Goal: Task Accomplishment & Management: Use online tool/utility

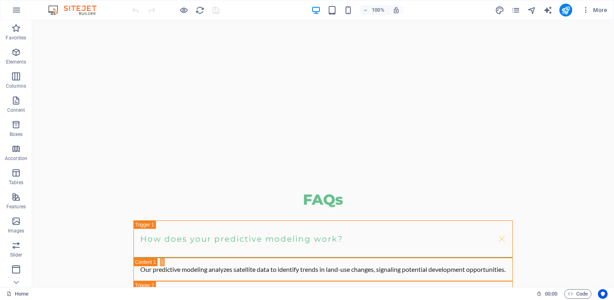
scroll to position [1428, 0]
click at [11, 57] on span "Elements" at bounding box center [16, 56] width 32 height 19
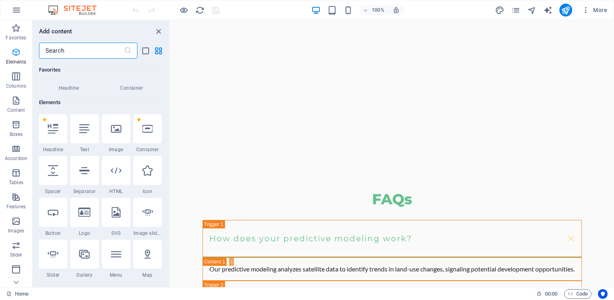
scroll to position [85, 0]
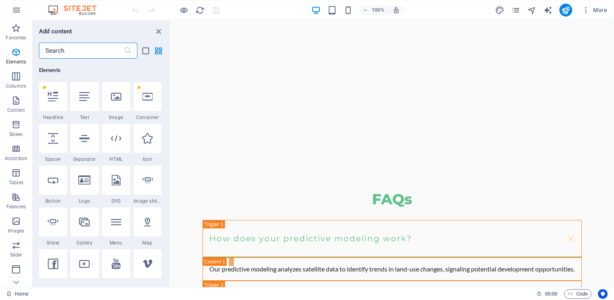
click at [70, 51] on input "text" at bounding box center [81, 51] width 85 height 16
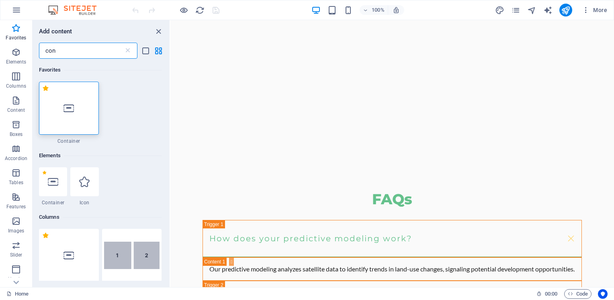
scroll to position [0, 0]
type input "c"
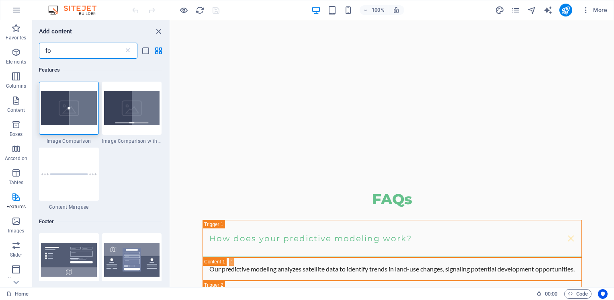
type input "f"
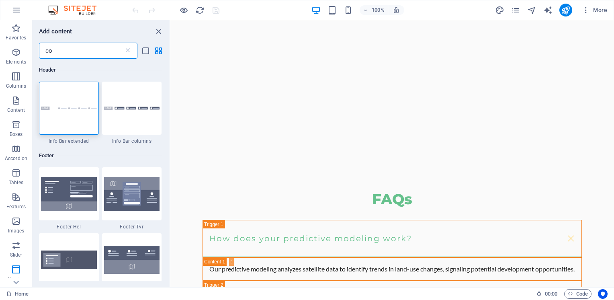
type input "c"
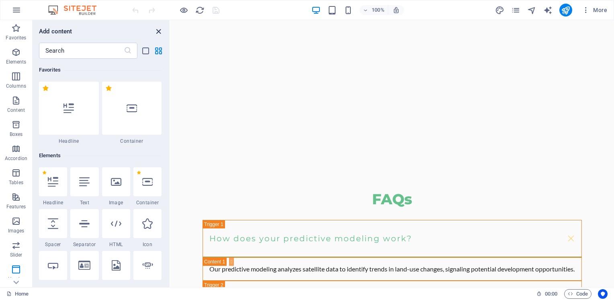
click at [161, 30] on icon "close panel" at bounding box center [158, 31] width 9 height 9
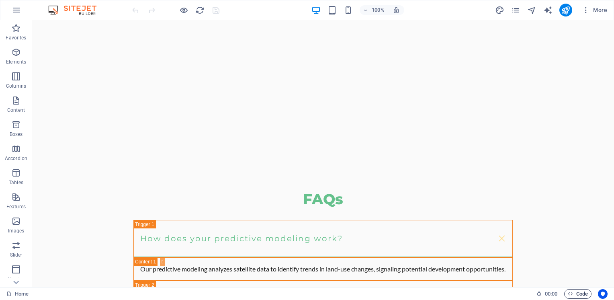
click at [576, 295] on span "Code" at bounding box center [577, 294] width 20 height 10
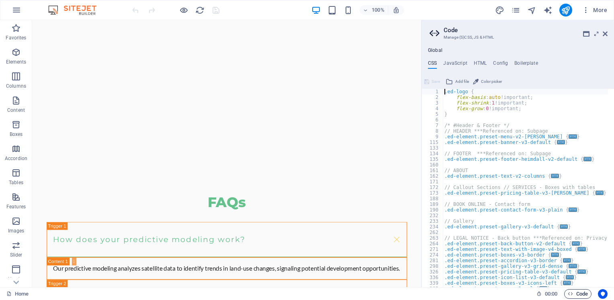
scroll to position [1440, 0]
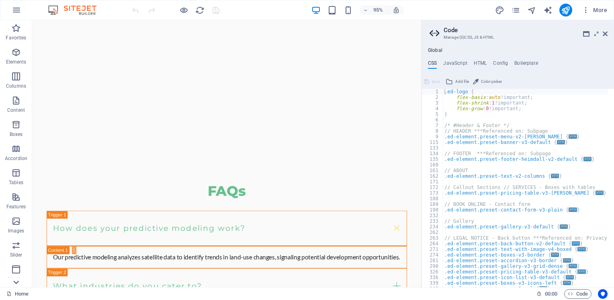
click at [14, 281] on icon at bounding box center [15, 281] width 11 height 11
click at [15, 222] on icon "button" at bounding box center [16, 223] width 10 height 10
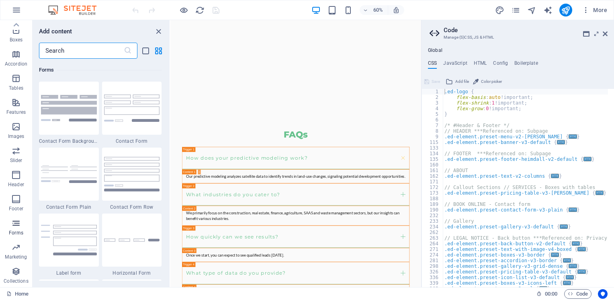
scroll to position [5863, 0]
click at [122, 116] on img at bounding box center [132, 107] width 56 height 27
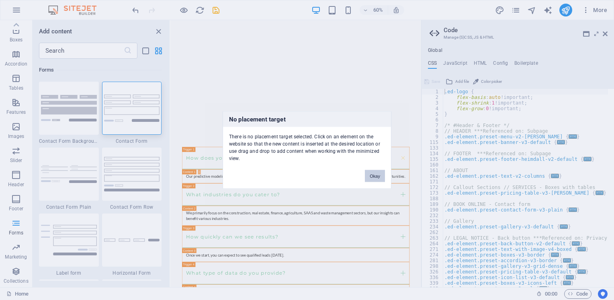
click at [373, 173] on button "Okay" at bounding box center [375, 176] width 20 height 12
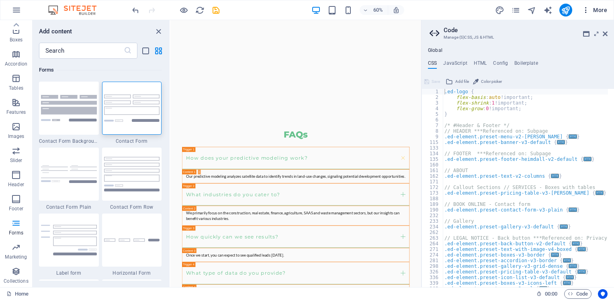
click at [587, 10] on icon "button" at bounding box center [585, 10] width 8 height 8
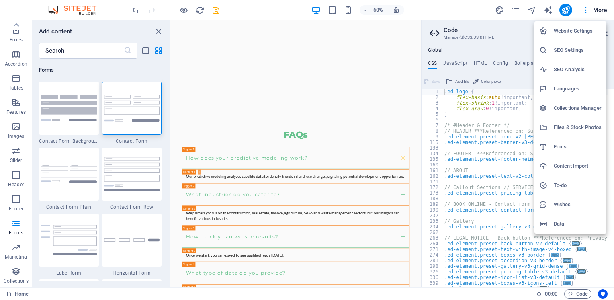
click at [464, 14] on div at bounding box center [307, 150] width 614 height 300
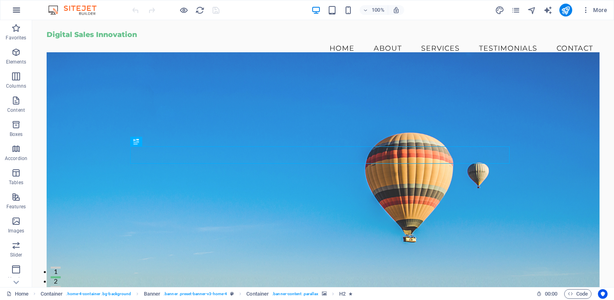
click at [16, 6] on icon "button" at bounding box center [17, 10] width 10 height 10
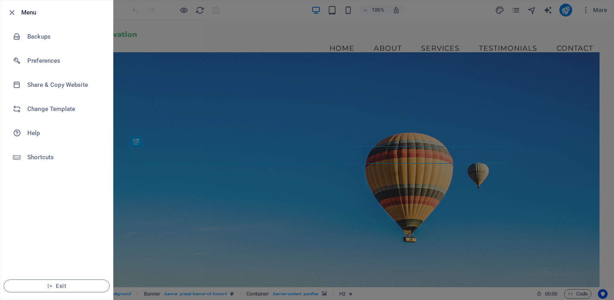
click at [193, 13] on div at bounding box center [307, 150] width 614 height 300
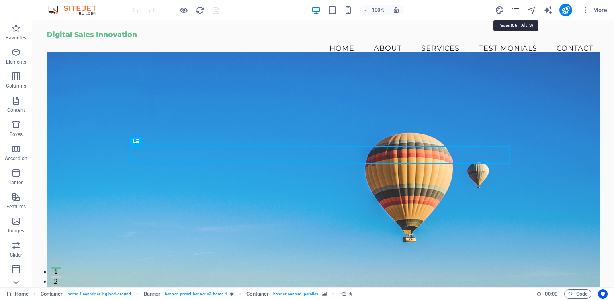
click at [516, 8] on icon "pages" at bounding box center [515, 10] width 9 height 9
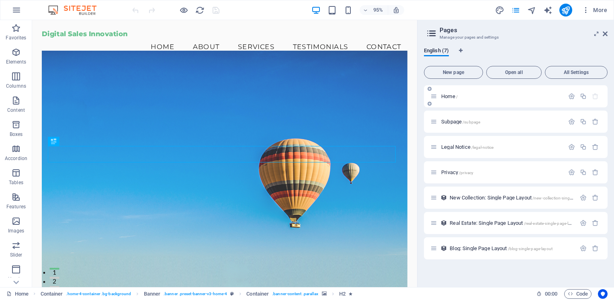
click at [434, 102] on div "Home /" at bounding box center [516, 96] width 184 height 22
click at [435, 122] on icon at bounding box center [433, 121] width 7 height 7
click at [434, 146] on icon at bounding box center [433, 146] width 7 height 7
click at [463, 197] on span "New Collection: Single Page Layout /new-collection-single-page-layout" at bounding box center [521, 197] width 145 height 6
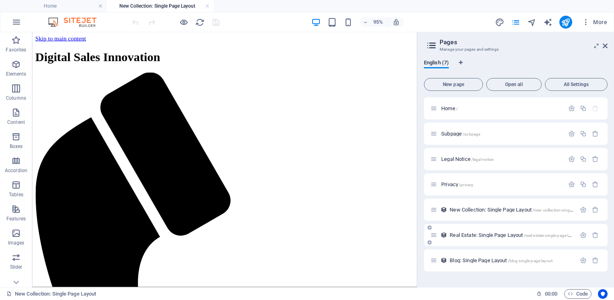
click at [473, 233] on span "Real Estate: Single Page Layout /real-estate-single-page-layout" at bounding box center [513, 235] width 129 height 6
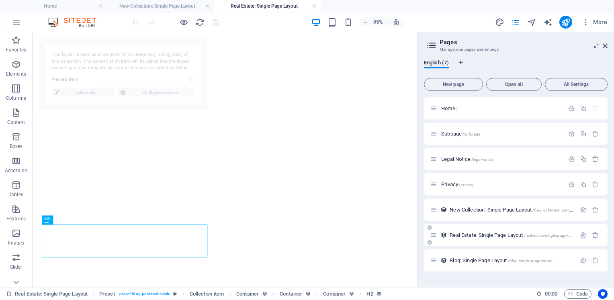
select select "68a5ebf739f2175cda081d92"
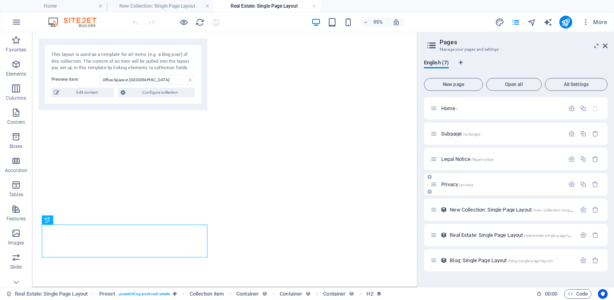
click at [472, 184] on span "/privacy" at bounding box center [466, 184] width 14 height 4
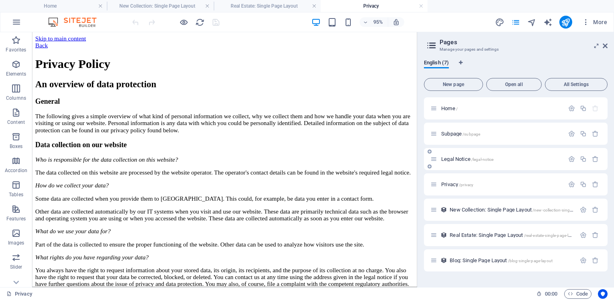
click at [523, 154] on div "Legal Notice /legal-notice" at bounding box center [497, 158] width 134 height 9
click at [455, 132] on span "Subpage /subpage" at bounding box center [460, 134] width 39 height 6
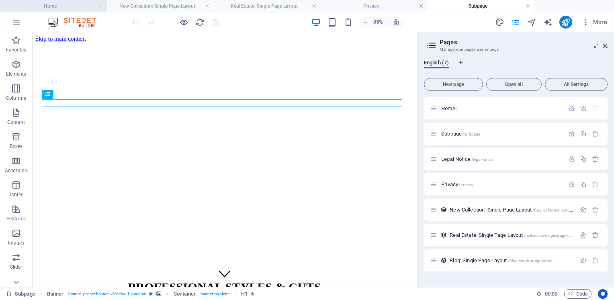
click at [71, 5] on h4 "Home" at bounding box center [53, 6] width 107 height 9
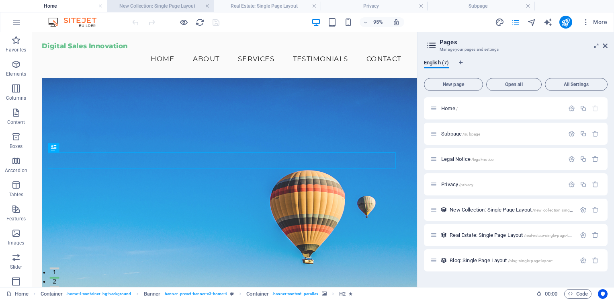
click at [208, 4] on link at bounding box center [207, 6] width 5 height 8
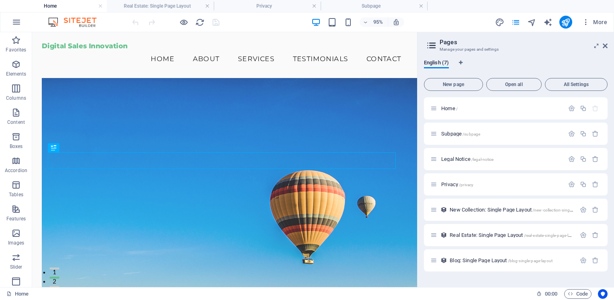
click at [208, 4] on link at bounding box center [207, 6] width 5 height 8
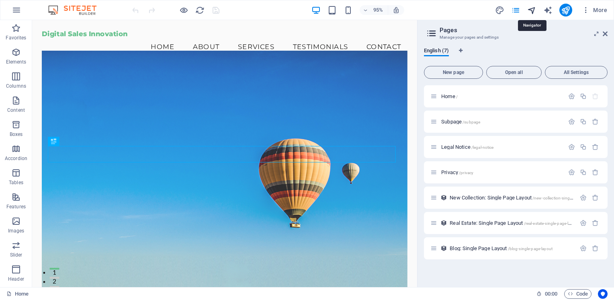
click at [532, 6] on icon "navigator" at bounding box center [531, 10] width 9 height 9
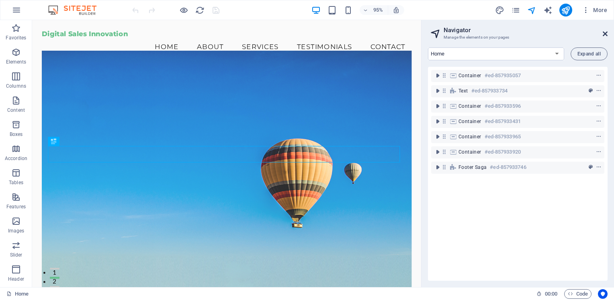
click at [604, 32] on icon at bounding box center [604, 34] width 5 height 6
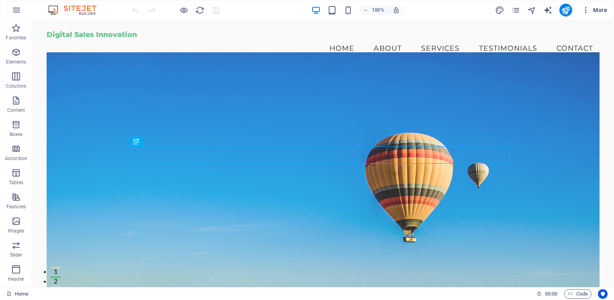
click at [588, 10] on icon "button" at bounding box center [585, 10] width 8 height 8
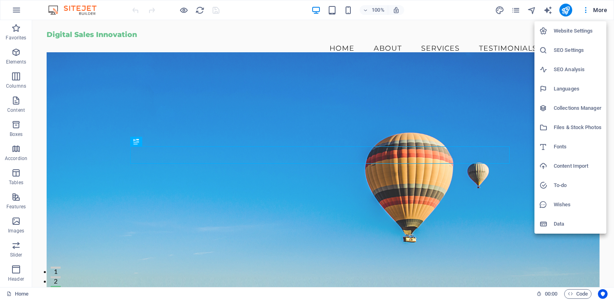
click at [583, 34] on h6 "Website Settings" at bounding box center [577, 31] width 48 height 10
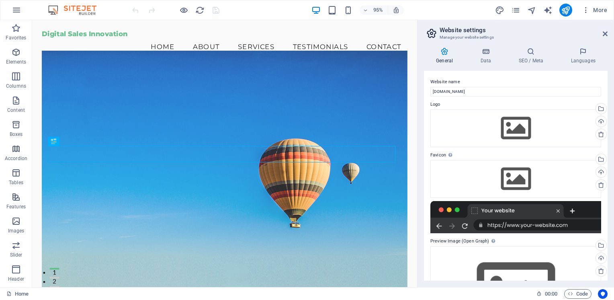
drag, startPoint x: 607, startPoint y: 92, endPoint x: 610, endPoint y: 121, distance: 29.4
click at [610, 121] on div "General Data SEO / Meta Languages Website name digitalsalesinnovation.co.za Log…" at bounding box center [515, 164] width 196 height 246
click at [490, 52] on icon at bounding box center [485, 51] width 35 height 8
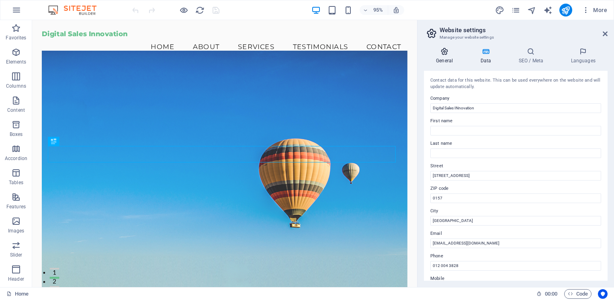
click at [450, 55] on icon at bounding box center [444, 51] width 41 height 8
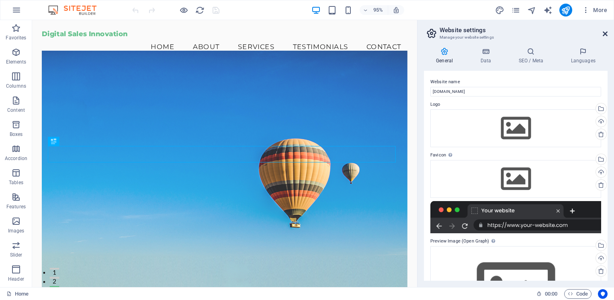
click at [602, 31] on icon at bounding box center [604, 34] width 5 height 6
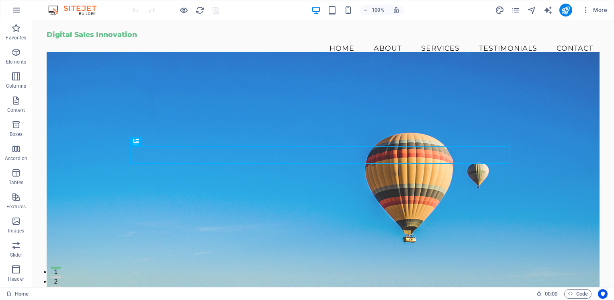
click at [19, 7] on icon "button" at bounding box center [17, 10] width 10 height 10
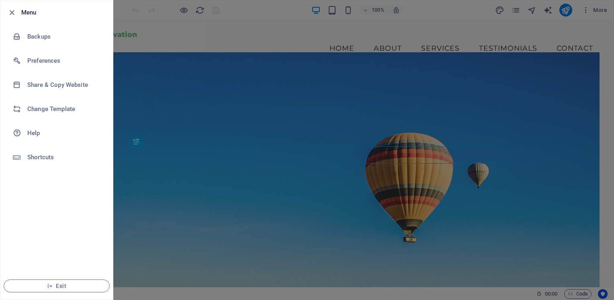
click at [167, 40] on div at bounding box center [307, 150] width 614 height 300
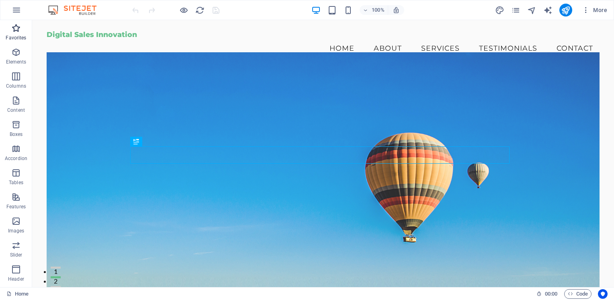
click at [17, 30] on icon "button" at bounding box center [16, 28] width 10 height 10
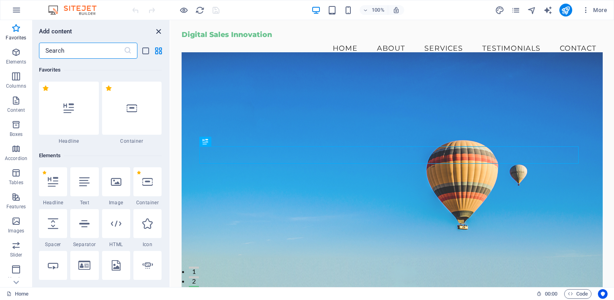
click at [156, 29] on icon "close panel" at bounding box center [158, 31] width 9 height 9
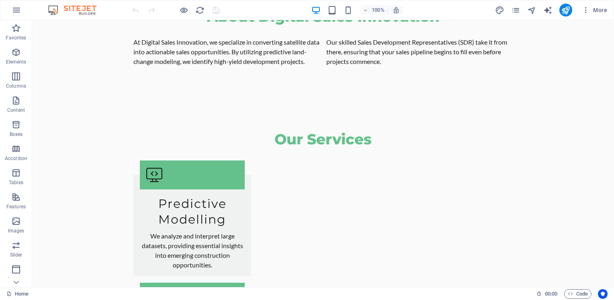
scroll to position [530, 0]
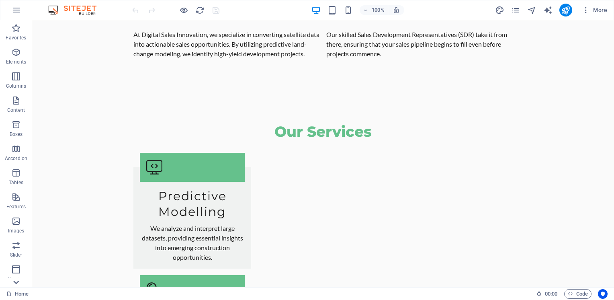
click at [16, 284] on icon at bounding box center [15, 281] width 11 height 11
click at [17, 230] on p "Forms" at bounding box center [16, 232] width 14 height 6
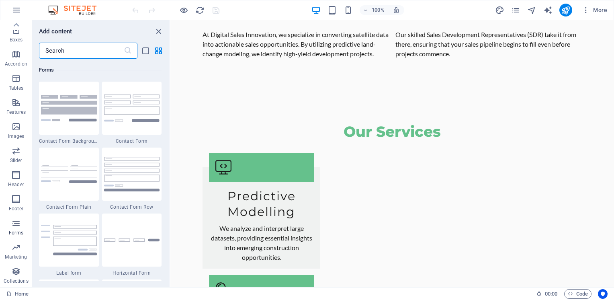
scroll to position [5863, 0]
click at [167, 226] on div "Favorites 1 Star Headline 1 Star Container Elements 1 Star Headline 1 Star Text…" at bounding box center [101, 170] width 137 height 222
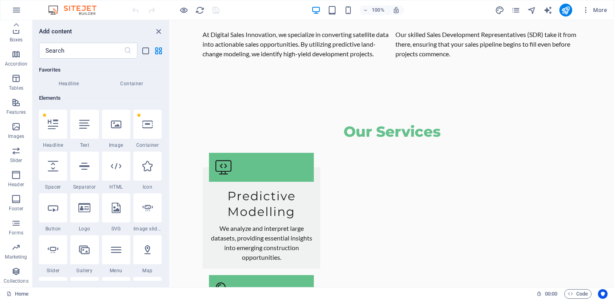
scroll to position [69, 0]
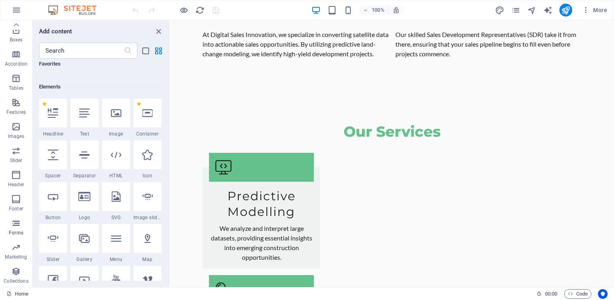
click at [17, 230] on p "Forms" at bounding box center [16, 232] width 14 height 6
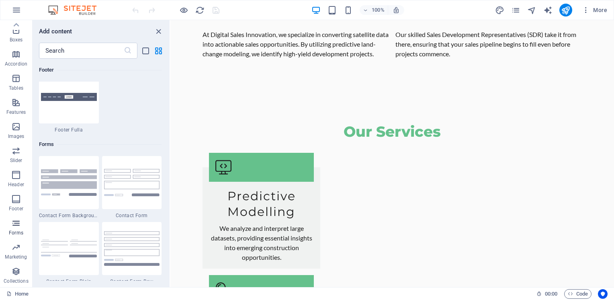
scroll to position [5863, 0]
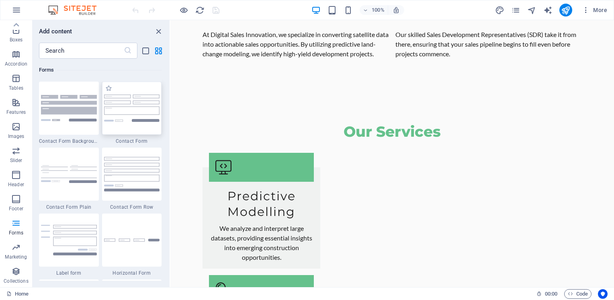
click at [132, 112] on img at bounding box center [132, 107] width 56 height 27
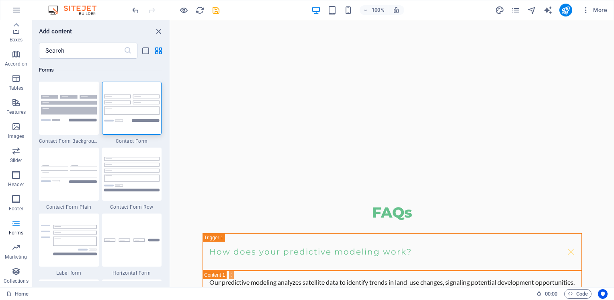
scroll to position [1422, 0]
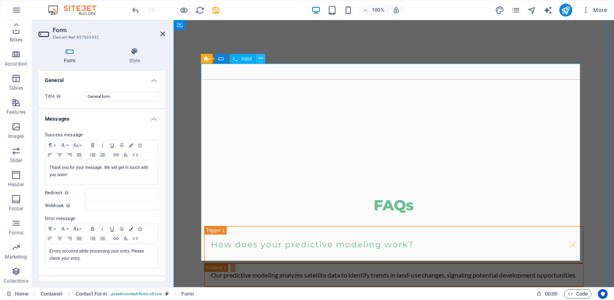
click at [260, 59] on icon at bounding box center [260, 58] width 4 height 8
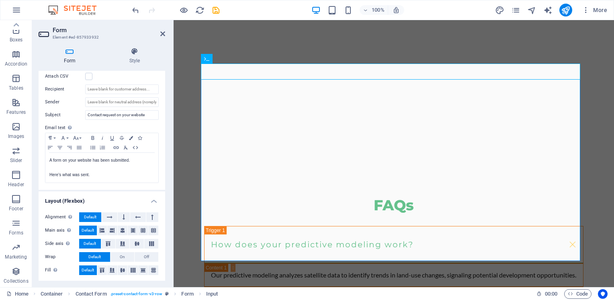
scroll to position [220, 0]
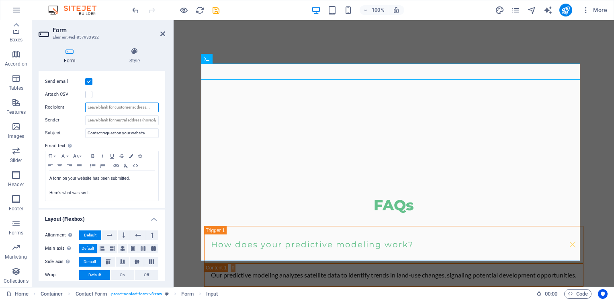
click at [117, 107] on input "Recipient" at bounding box center [121, 107] width 73 height 10
type input "S"
type input "Victor@digitalsalesinnovation.co.za"
click at [124, 118] on input "Sender" at bounding box center [121, 120] width 73 height 10
type input "Sales@digitalsalesinnovation.co.za"
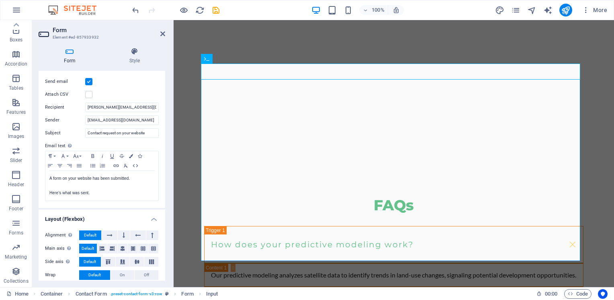
drag, startPoint x: 163, startPoint y: 186, endPoint x: 164, endPoint y: 177, distance: 8.1
click at [164, 177] on div "General Title Define a name for the form. General form Messages Success message…" at bounding box center [102, 176] width 126 height 210
drag, startPoint x: 163, startPoint y: 186, endPoint x: 166, endPoint y: 222, distance: 36.3
click at [166, 222] on div "Form Style General Title Define a name for the form. General form Messages Succ…" at bounding box center [101, 164] width 139 height 246
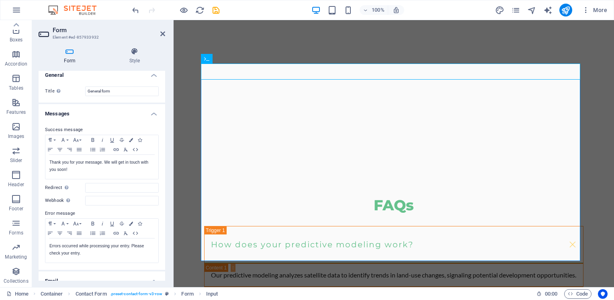
scroll to position [0, 0]
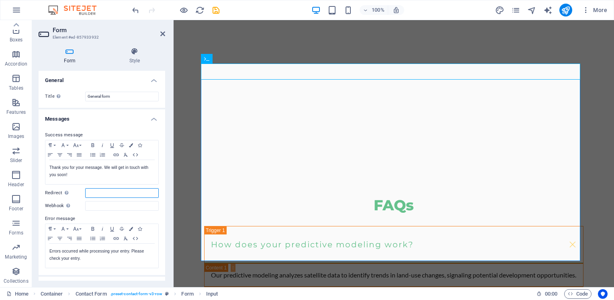
click at [105, 190] on input "Redirect Define a redirect target upon successful form submission; for example,…" at bounding box center [121, 193] width 73 height 10
click at [107, 192] on input "Redirect Define a redirect target upon successful form submission; for example,…" at bounding box center [121, 193] width 73 height 10
click at [104, 205] on input "Webhook A webhook is a push notification from this form to another server. Ever…" at bounding box center [121, 206] width 73 height 10
click at [95, 194] on input "Redirect Define a redirect target upon successful form submission; for example,…" at bounding box center [121, 193] width 73 height 10
paste input "https://digitalsalesinnovation.co.za/wordpress/index.php/contact-us/"
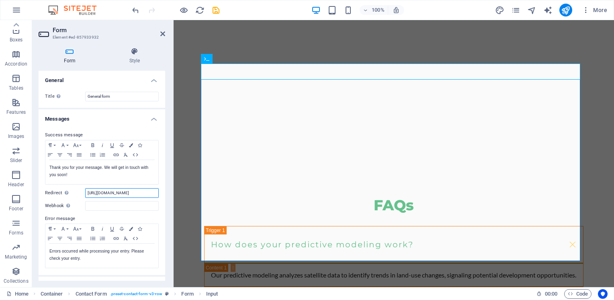
type input "https://digitalsalesinnovation.co.za/wordpress/index.php/contact-us/"
click at [108, 75] on h4 "General" at bounding box center [102, 78] width 126 height 14
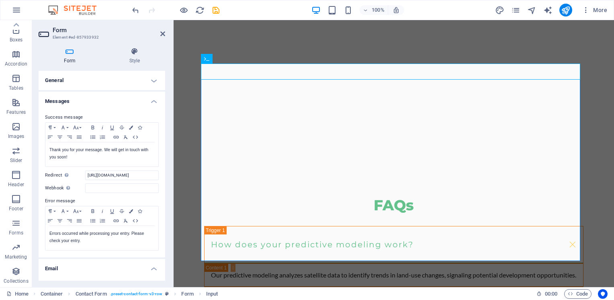
click at [152, 80] on h4 "General" at bounding box center [102, 80] width 126 height 19
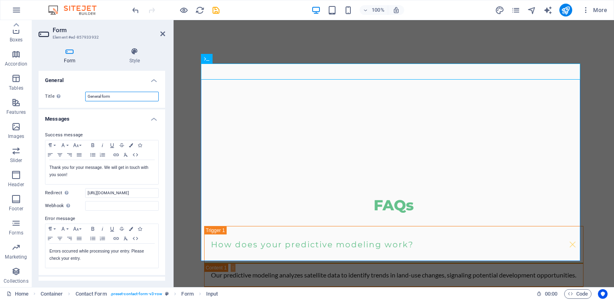
click at [140, 97] on input "General form" at bounding box center [121, 97] width 73 height 10
type input "G"
type input "L"
drag, startPoint x: 163, startPoint y: 104, endPoint x: 163, endPoint y: 116, distance: 11.2
click at [163, 116] on ul "General Title Define a name for the form. Request Leads Messages Success messag…" at bounding box center [102, 295] width 126 height 449
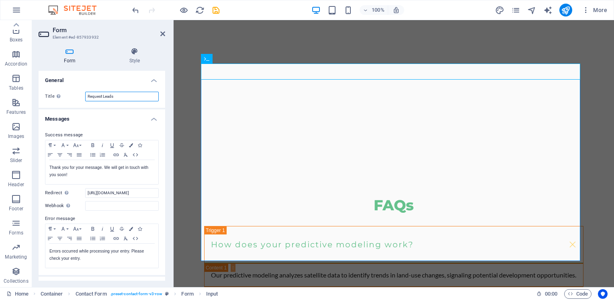
click at [132, 97] on input "Request Leads" at bounding box center [121, 97] width 73 height 10
type input "Request Leads/Appointments"
click at [167, 60] on div "Form Style General Title Define a name for the form. Request Leads/Appointments…" at bounding box center [101, 164] width 139 height 246
click at [168, 104] on div "Form Style General Title Define a name for the form. Request Leads/Appointments…" at bounding box center [101, 164] width 139 height 246
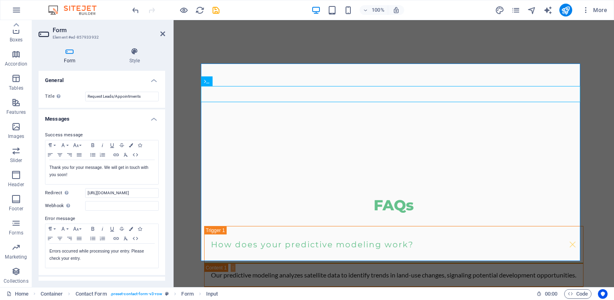
click at [141, 36] on h3 "Element #ed-857933932" at bounding box center [101, 37] width 96 height 7
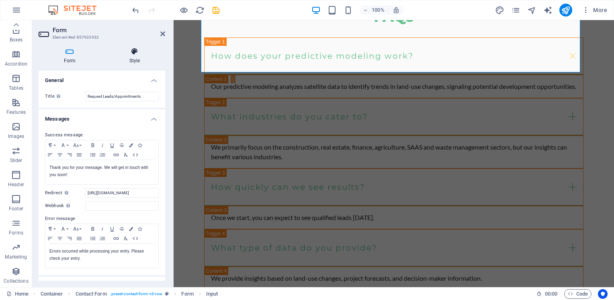
click at [134, 63] on h4 "Style" at bounding box center [134, 55] width 61 height 17
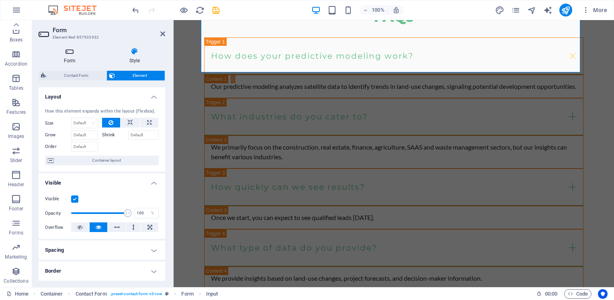
click at [72, 47] on icon at bounding box center [70, 51] width 62 height 8
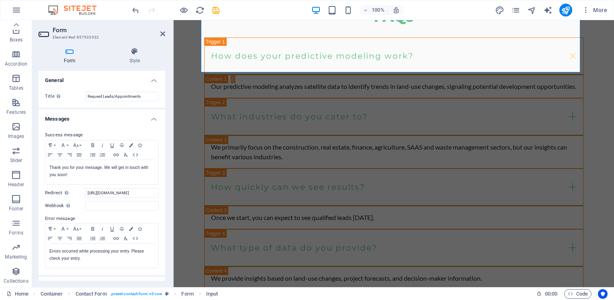
drag, startPoint x: 163, startPoint y: 93, endPoint x: 161, endPoint y: 116, distance: 23.8
click at [161, 116] on ul "General Title Define a name for the form. Request Leads/Appointments Messages S…" at bounding box center [102, 295] width 126 height 449
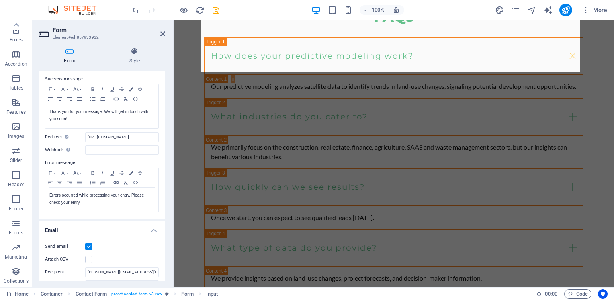
scroll to position [135, 0]
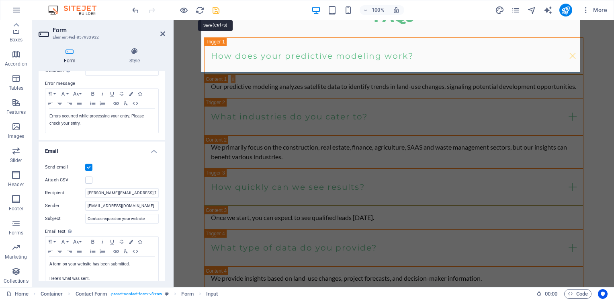
click at [215, 8] on icon "save" at bounding box center [215, 10] width 9 height 9
checkbox input "false"
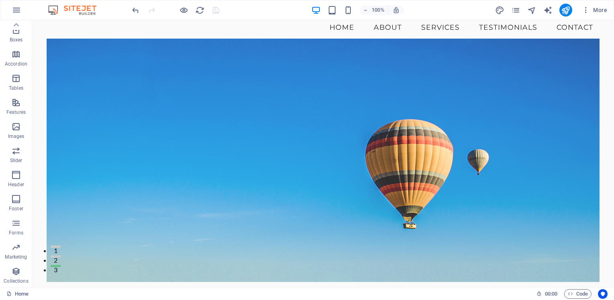
scroll to position [16, 0]
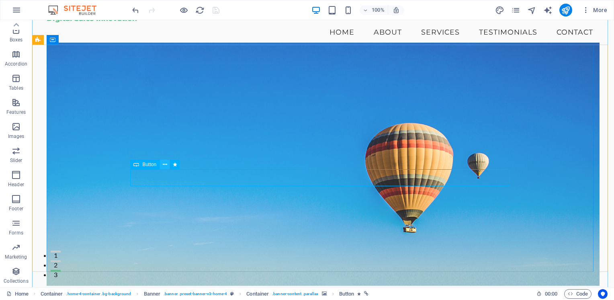
click at [165, 163] on icon at bounding box center [165, 164] width 4 height 8
click at [14, 25] on icon at bounding box center [17, 25] width 6 height 4
click at [15, 283] on icon at bounding box center [15, 281] width 11 height 11
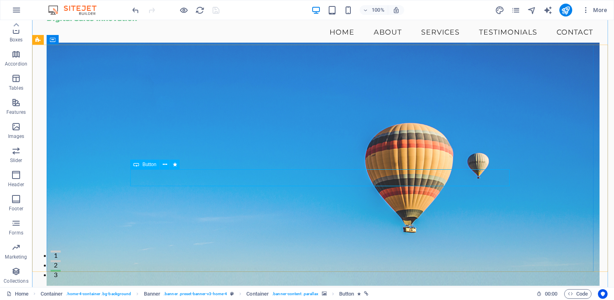
click at [145, 163] on span "Button" at bounding box center [149, 164] width 14 height 5
click at [135, 165] on icon at bounding box center [136, 164] width 6 height 10
click at [166, 163] on icon at bounding box center [165, 164] width 4 height 8
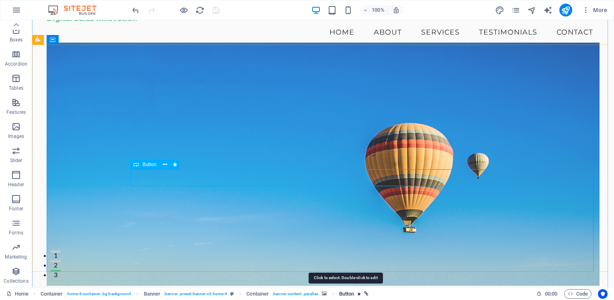
click at [347, 294] on span "Button" at bounding box center [346, 294] width 15 height 10
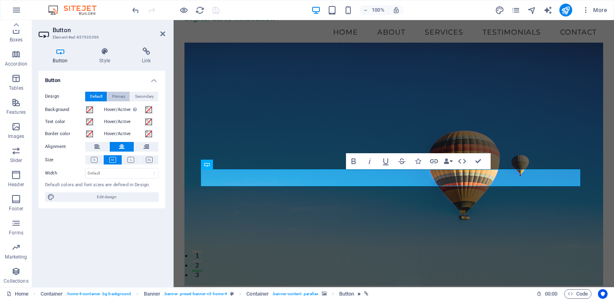
click at [118, 97] on span "Primary" at bounding box center [118, 97] width 13 height 10
click at [148, 95] on span "Secondary" at bounding box center [144, 97] width 19 height 10
click at [95, 93] on span "Default" at bounding box center [96, 97] width 12 height 10
click at [143, 57] on h4 "Link" at bounding box center [146, 55] width 38 height 17
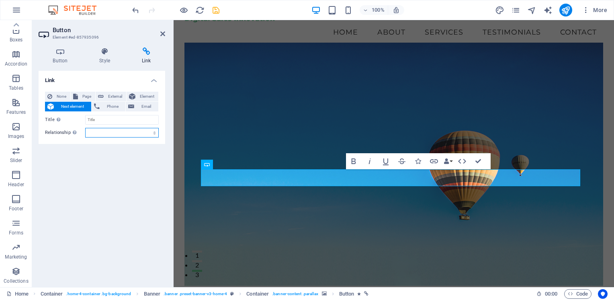
click at [112, 133] on select "alternate author bookmark external help license next nofollow noreferrer noopen…" at bounding box center [121, 133] width 73 height 10
click at [57, 162] on div "Link None Page External Element Next element Phone Email Page Home Subpage Lega…" at bounding box center [102, 176] width 126 height 210
click at [121, 132] on select "alternate author bookmark external help license next nofollow noreferrer noopen…" at bounding box center [121, 133] width 73 height 10
click at [67, 188] on div "Link None Page External Element Next element Phone Email Page Home Subpage Lega…" at bounding box center [102, 176] width 126 height 210
click at [107, 124] on input "Title Additional link description, should not be the same as the link text. The…" at bounding box center [121, 120] width 73 height 10
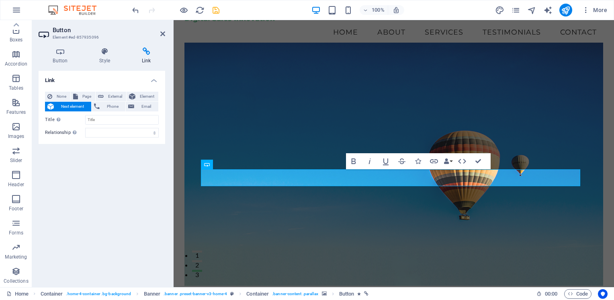
click at [78, 159] on div "Link None Page External Element Next element Phone Email Page Home Subpage Lega…" at bounding box center [102, 176] width 126 height 210
click at [112, 108] on span "Phone" at bounding box center [112, 107] width 21 height 10
click at [84, 96] on span "Page" at bounding box center [86, 97] width 12 height 10
select select
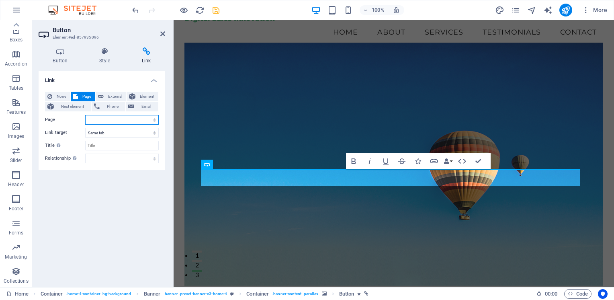
click at [153, 120] on select "Home Subpage Legal Notice Privacy" at bounding box center [121, 120] width 73 height 10
click at [129, 179] on div "Link None Page External Element Next element Phone Email Page Home Subpage Lega…" at bounding box center [102, 176] width 126 height 210
click at [156, 133] on select "New tab Same tab Overlay" at bounding box center [121, 133] width 73 height 10
click at [135, 175] on div "Link None Page External Element Next element Phone Email Page Home Subpage Lega…" at bounding box center [102, 176] width 126 height 210
click at [154, 160] on select "alternate author bookmark external help license next nofollow noreferrer noopen…" at bounding box center [121, 158] width 73 height 10
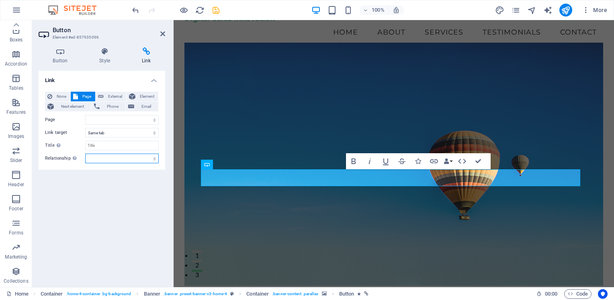
click at [154, 159] on select "alternate author bookmark external help license next nofollow noreferrer noopen…" at bounding box center [121, 158] width 73 height 10
click at [462, 161] on icon "button" at bounding box center [462, 161] width 10 height 10
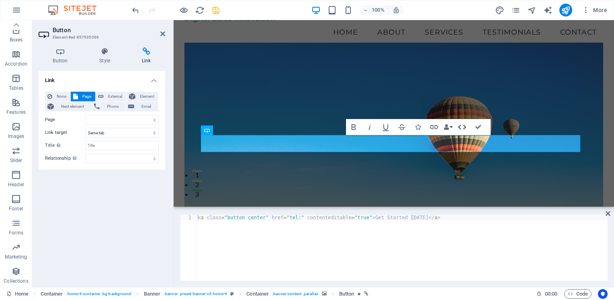
click at [461, 128] on icon "button" at bounding box center [462, 127] width 10 height 10
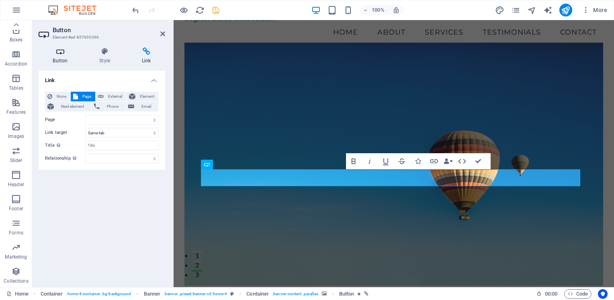
click at [61, 56] on h4 "Button" at bounding box center [62, 55] width 47 height 17
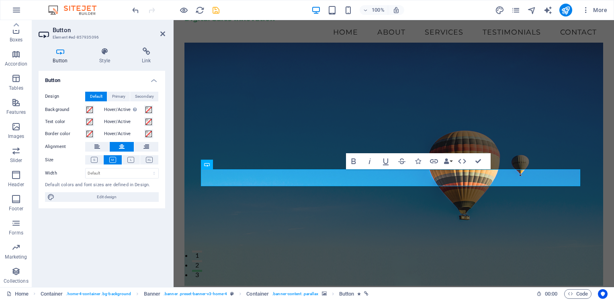
click at [153, 83] on h4 "Button" at bounding box center [102, 78] width 126 height 14
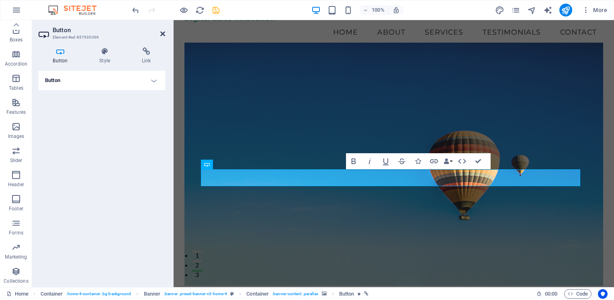
click at [162, 36] on icon at bounding box center [162, 34] width 5 height 6
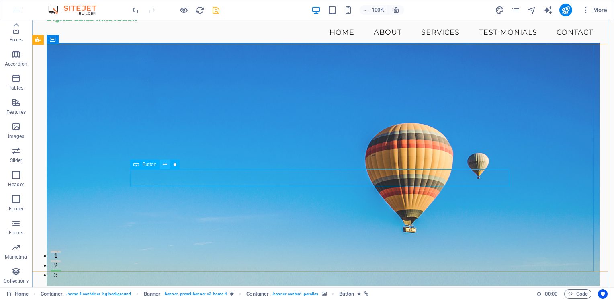
click at [163, 166] on icon at bounding box center [165, 164] width 4 height 8
click at [161, 163] on button at bounding box center [165, 164] width 10 height 10
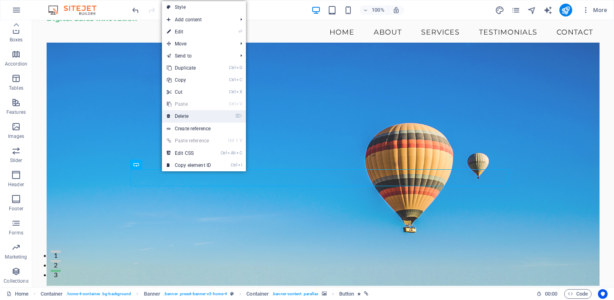
click at [221, 110] on li "⌦ Delete" at bounding box center [204, 116] width 84 height 12
click at [186, 129] on link "Create reference" at bounding box center [204, 128] width 84 height 12
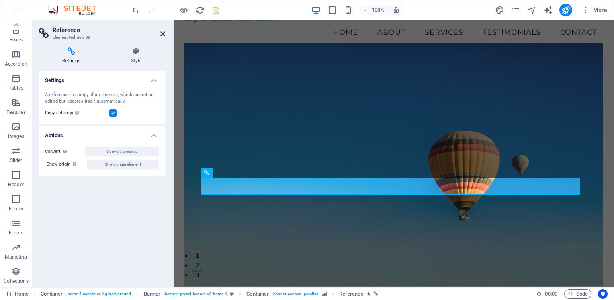
click at [161, 33] on icon at bounding box center [162, 34] width 5 height 6
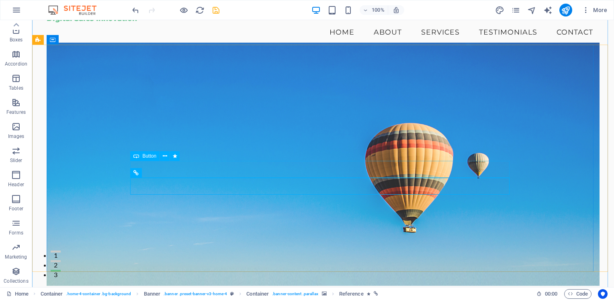
click at [137, 155] on icon at bounding box center [136, 156] width 6 height 10
click at [164, 155] on icon at bounding box center [165, 156] width 4 height 8
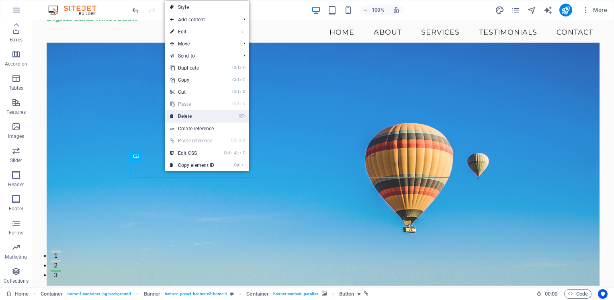
click at [186, 119] on link "⌦ Delete" at bounding box center [192, 116] width 54 height 12
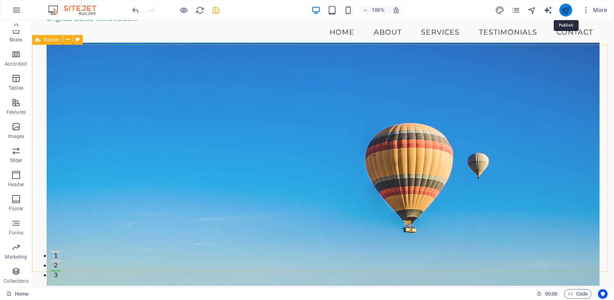
click at [566, 12] on icon "publish" at bounding box center [565, 10] width 9 height 9
checkbox input "false"
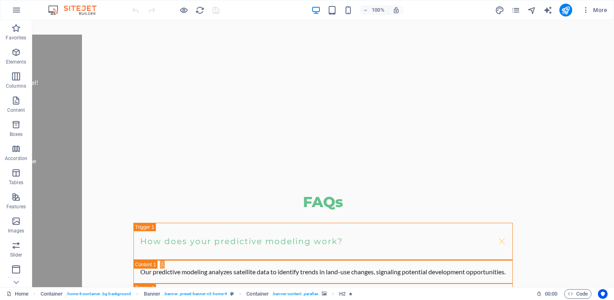
scroll to position [1467, 0]
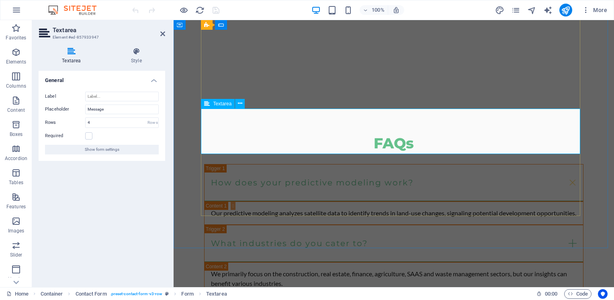
click at [123, 110] on input "Message" at bounding box center [121, 109] width 73 height 10
type input "M"
click at [96, 109] on input "Types of Lead(s) Required (ICP)" at bounding box center [121, 109] width 73 height 10
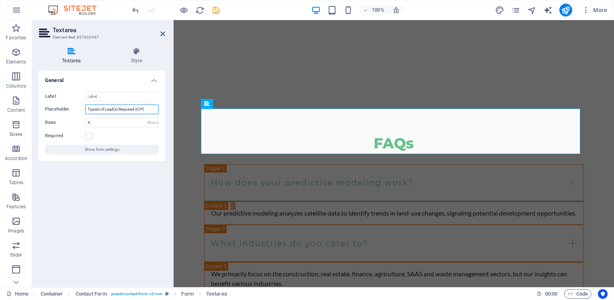
click at [99, 108] on input "Type(s of Lead(s) Required (ICP)" at bounding box center [121, 109] width 73 height 10
type input "Type(s) of Lead(s) Required (ICP)"
click at [139, 100] on input "Label" at bounding box center [121, 97] width 73 height 10
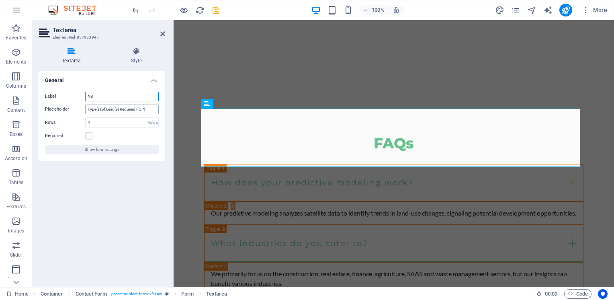
type input "NB"
click at [152, 106] on input "Type(s) of Lead(s) Required (ICP)" at bounding box center [121, 109] width 73 height 10
type input "Type(s) of Lead(s) Required (ICP) ..."
click at [89, 132] on label at bounding box center [88, 135] width 7 height 7
click at [0, 0] on input "Required" at bounding box center [0, 0] width 0 height 0
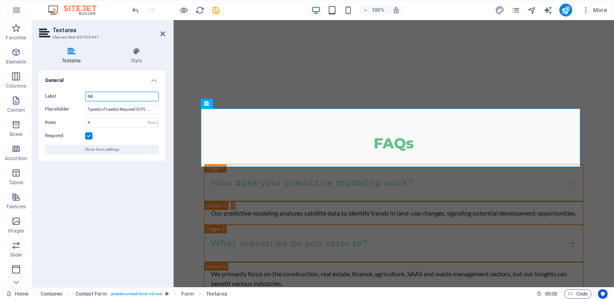
click at [110, 96] on input "NB" at bounding box center [121, 97] width 73 height 10
type input "N"
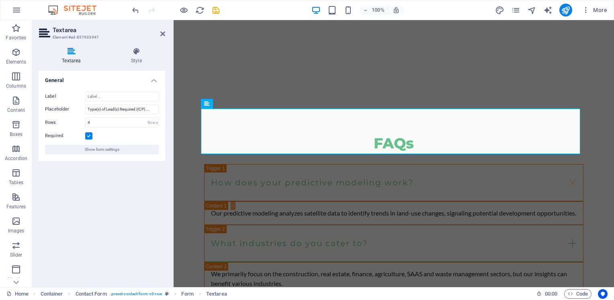
click at [124, 163] on div "General Label Placeholder Type(s) of Lead(s) Required (ICP) ... Rows 4 Rows Req…" at bounding box center [102, 176] width 126 height 210
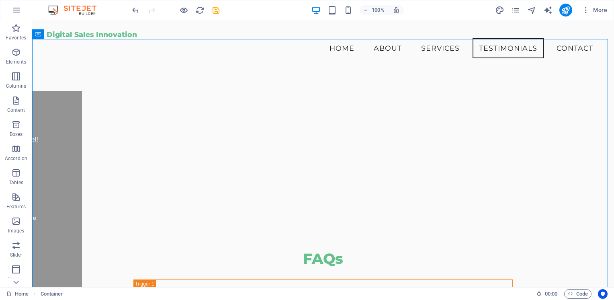
scroll to position [1297, 0]
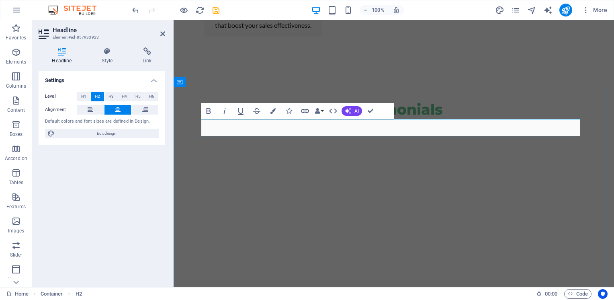
scroll to position [1338, 0]
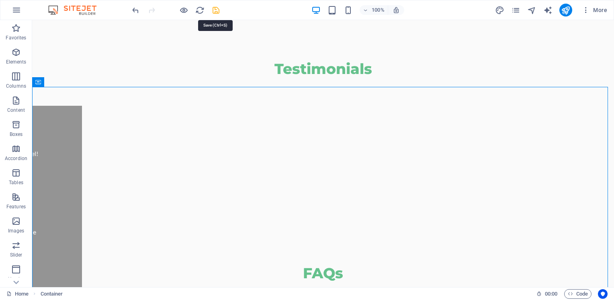
click at [218, 10] on icon "save" at bounding box center [215, 10] width 9 height 9
checkbox input "false"
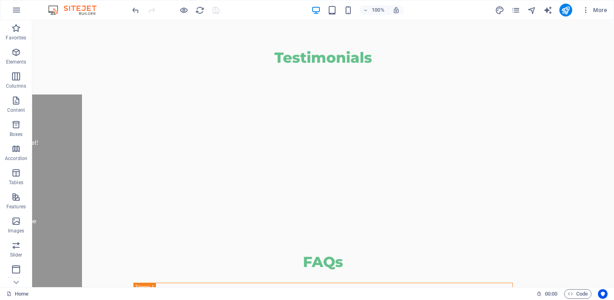
scroll to position [1351, 0]
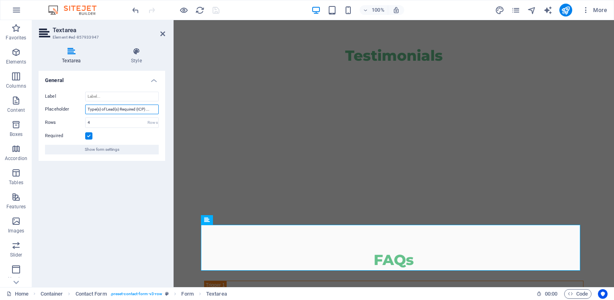
click at [106, 108] on input "Type(s) of Lead(s) Required (ICP) ..." at bounding box center [121, 109] width 73 height 10
click at [133, 110] on input "Lead(s) Required (ICP) ..." at bounding box center [121, 109] width 73 height 10
type input "Lead(s) Required (ICP)"
click at [532, 12] on icon "navigator" at bounding box center [531, 10] width 9 height 9
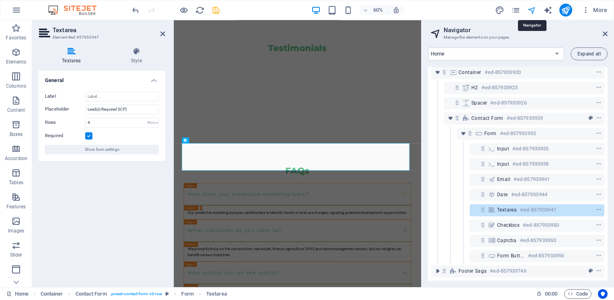
scroll to position [85, 0]
click at [141, 225] on div "General Label Placeholder Lead(s) Required (ICP) Rows 4 Rows Required Show form…" at bounding box center [102, 176] width 126 height 210
click at [534, 7] on icon "navigator" at bounding box center [531, 10] width 9 height 9
click at [214, 10] on icon "save" at bounding box center [215, 10] width 9 height 9
checkbox input "false"
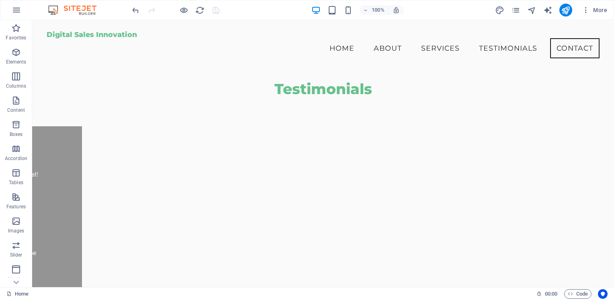
scroll to position [1308, 0]
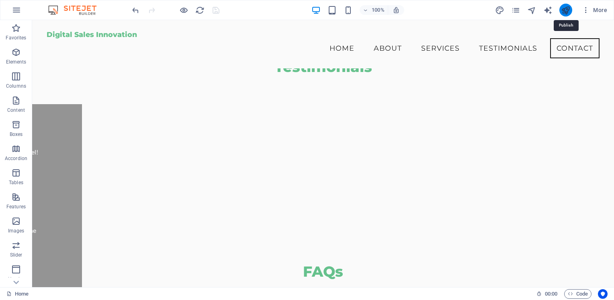
click at [567, 12] on icon "publish" at bounding box center [565, 10] width 9 height 9
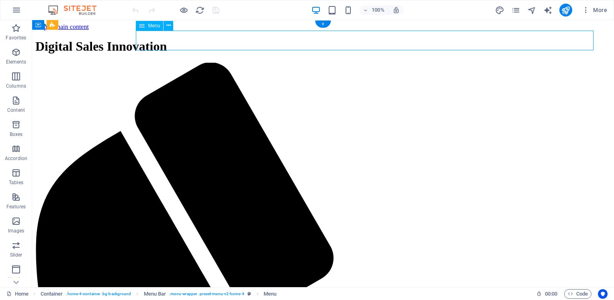
select select
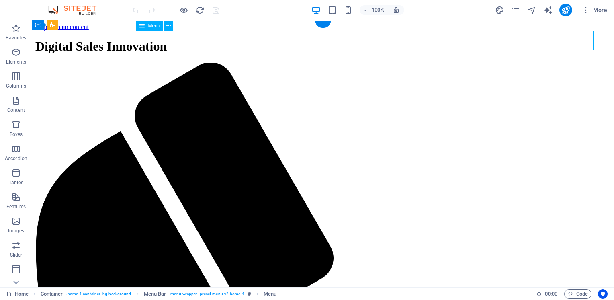
select select
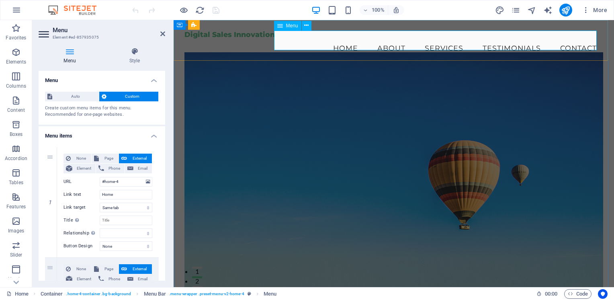
click at [581, 38] on nav "Home About Services Testimonials Contact" at bounding box center [393, 48] width 418 height 20
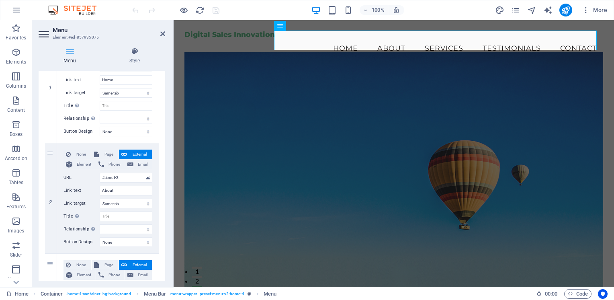
scroll to position [117, 0]
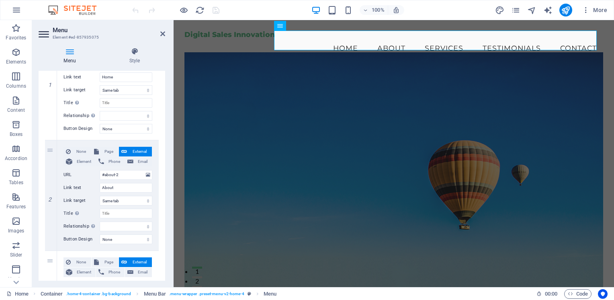
drag, startPoint x: 162, startPoint y: 141, endPoint x: 164, endPoint y: 152, distance: 11.0
click at [164, 154] on div "Menu Auto Custom Create custom menu items for this menu. Recommended for one-pa…" at bounding box center [102, 176] width 126 height 210
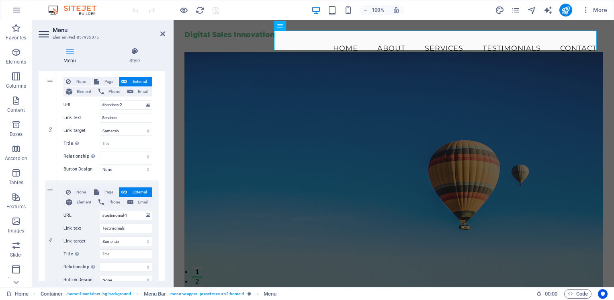
scroll to position [298, 0]
click at [118, 116] on input "Services" at bounding box center [126, 117] width 53 height 10
type input "S"
type input "L"
select select
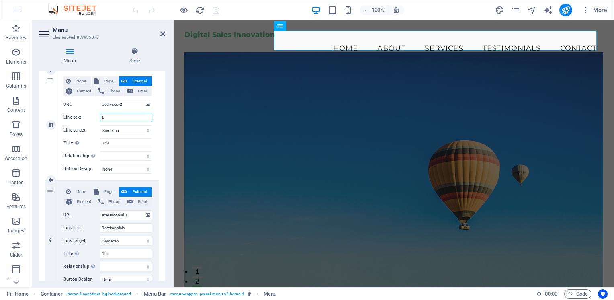
select select
type input "Leads"
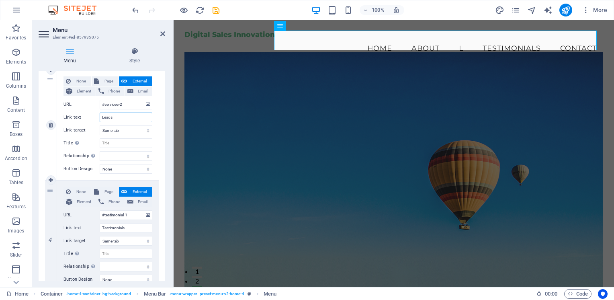
select select
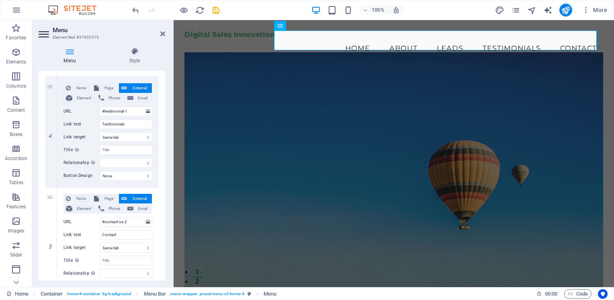
scroll to position [402, 0]
type input "Leads"
click at [128, 235] on input "Contact" at bounding box center [126, 234] width 53 height 10
type input "C"
type input "S"
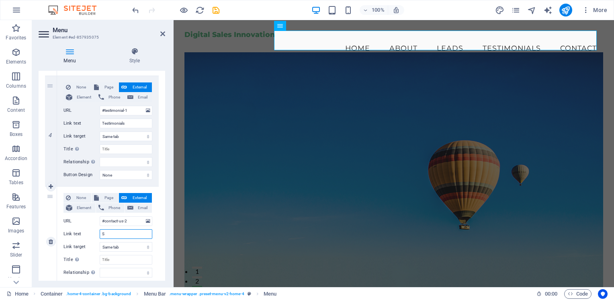
select select
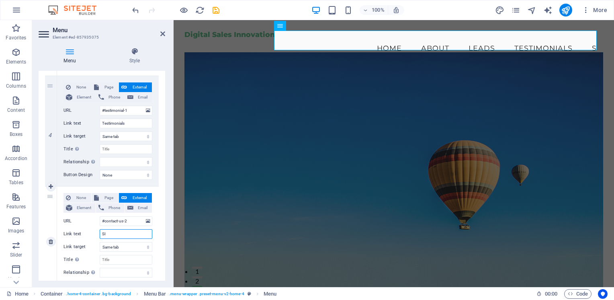
type input "SIG"
select select
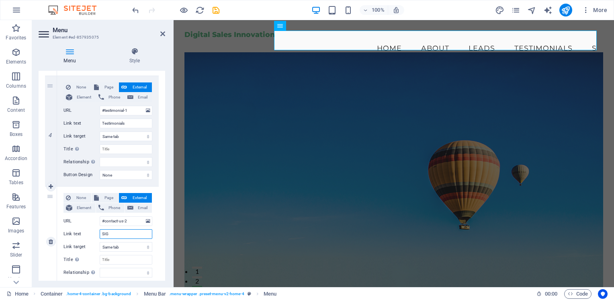
select select
type input "SIGN UP"
select select
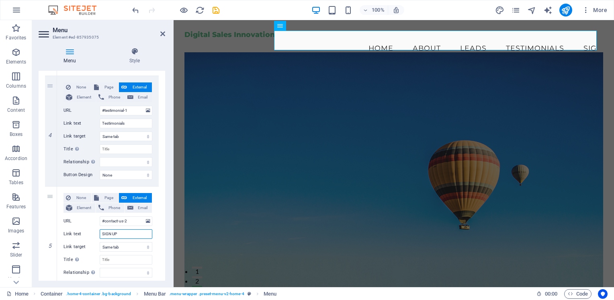
select select
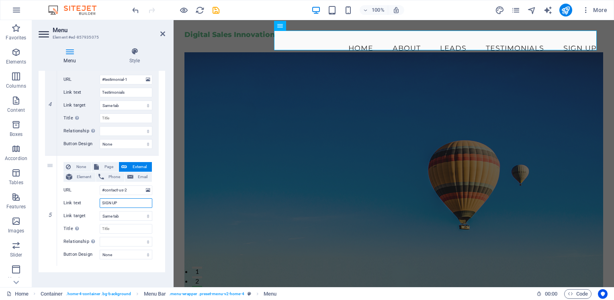
scroll to position [440, 0]
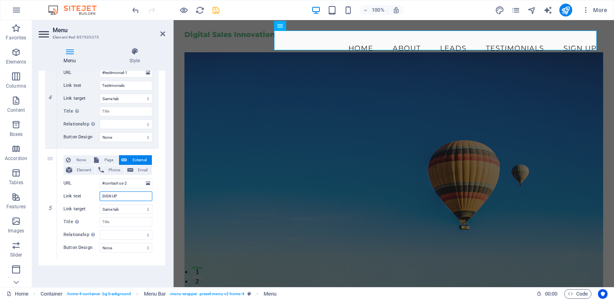
type input "SIGN UP"
click at [216, 13] on icon "save" at bounding box center [215, 10] width 9 height 9
checkbox input "false"
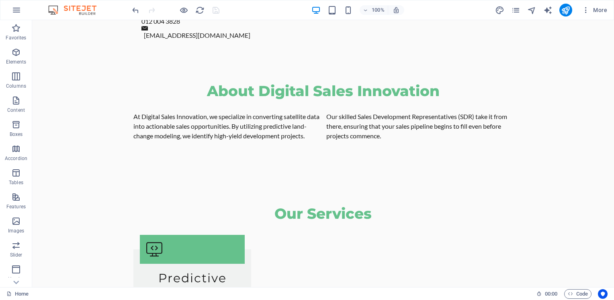
scroll to position [451, 0]
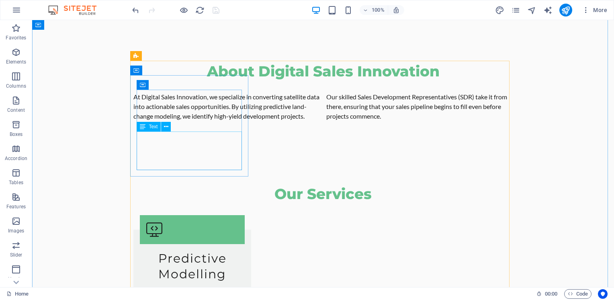
click at [199, 286] on div "We analyze and interpret large datasets, providing essential insights into emer…" at bounding box center [192, 305] width 105 height 39
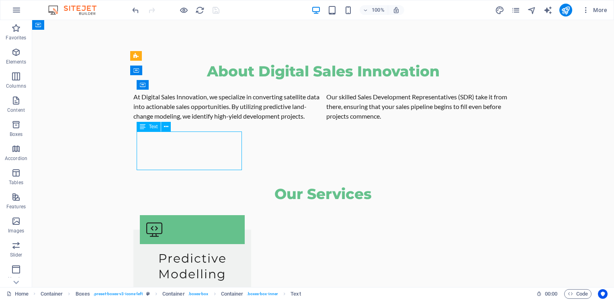
click at [199, 286] on div "We analyze and interpret large datasets, providing essential insights into emer…" at bounding box center [192, 305] width 105 height 39
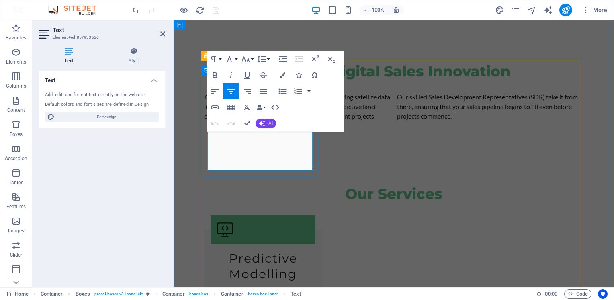
click at [279, 286] on p "We analyze and interpret large datasets, providing essential insights into emer…" at bounding box center [262, 305] width 105 height 39
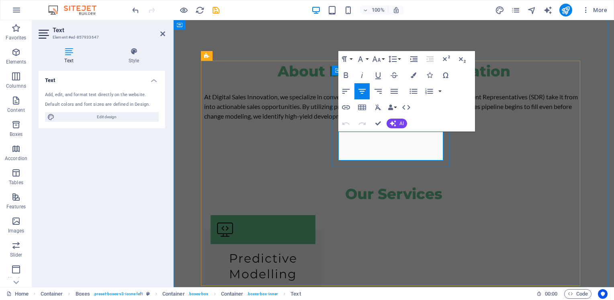
drag, startPoint x: 432, startPoint y: 147, endPoint x: 355, endPoint y: 139, distance: 77.9
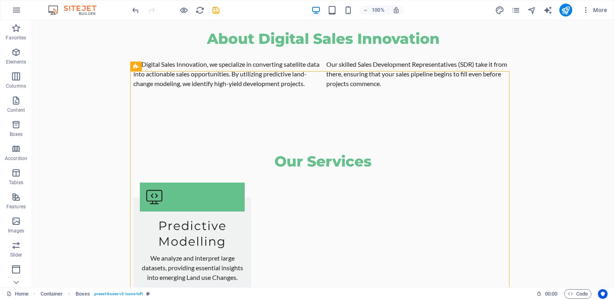
scroll to position [478, 0]
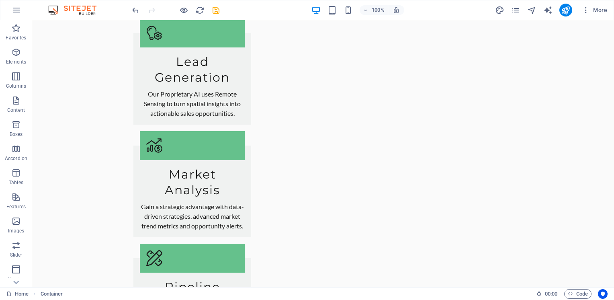
scroll to position [766, 0]
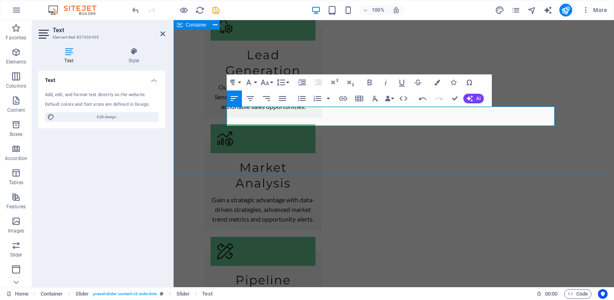
drag, startPoint x: 318, startPoint y: 169, endPoint x: 458, endPoint y: 167, distance: 139.8
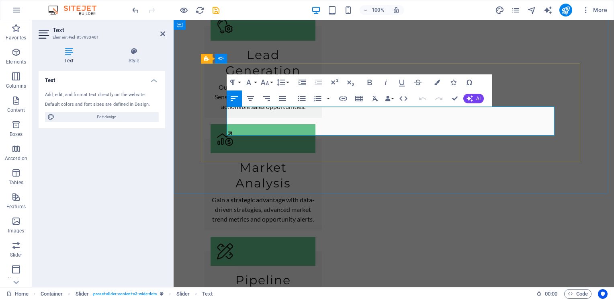
drag, startPoint x: 349, startPoint y: 126, endPoint x: 254, endPoint y: 143, distance: 96.8
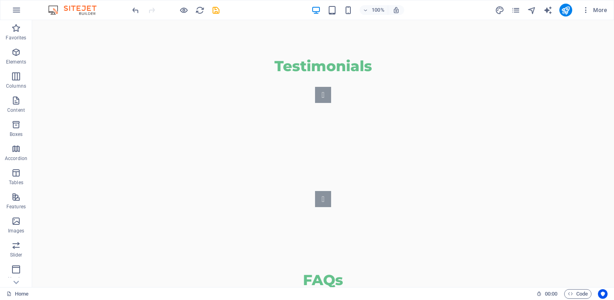
scroll to position [1371, 0]
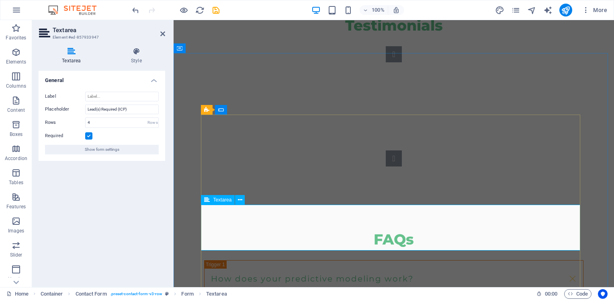
click at [98, 110] on input "Lead(s) Required (ICP)" at bounding box center [121, 109] width 73 height 10
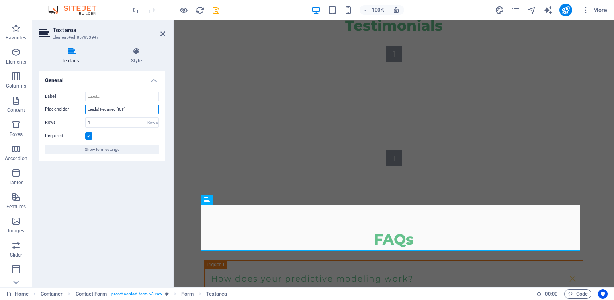
click at [98, 109] on input "Leads) Required (ICP)" at bounding box center [121, 109] width 73 height 10
click at [129, 109] on input "Leads Required (ICP)" at bounding box center [121, 109] width 73 height 10
type input "Leads Required (ICP) [Real Estate, Construction, Agriculture etc.]"
click at [215, 8] on icon "save" at bounding box center [215, 10] width 9 height 9
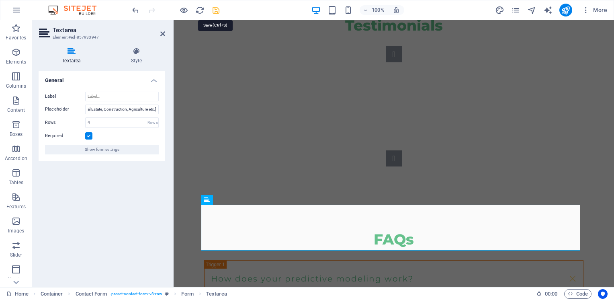
checkbox input "false"
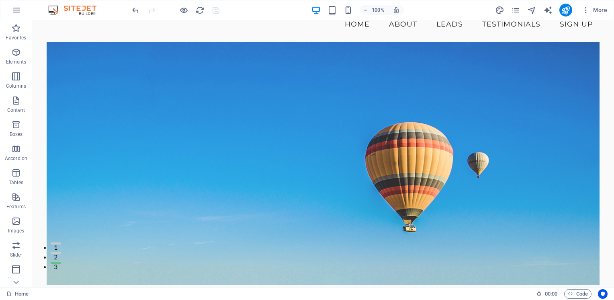
scroll to position [0, 0]
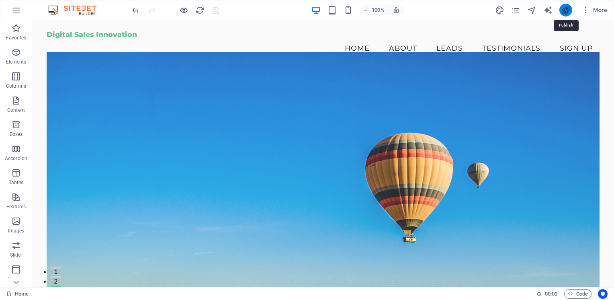
click at [565, 13] on icon "publish" at bounding box center [565, 10] width 9 height 9
